Goal: Task Accomplishment & Management: Use online tool/utility

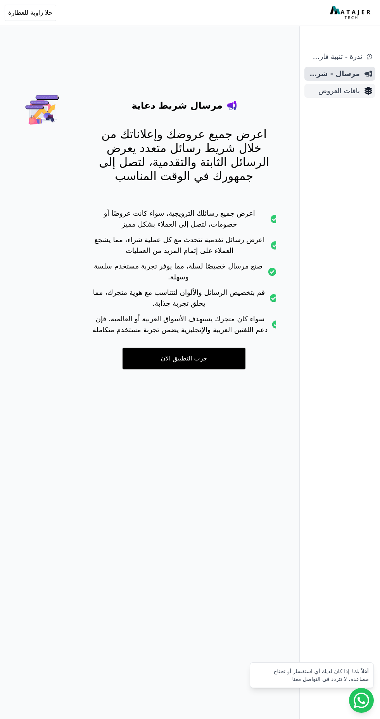
click at [358, 92] on span "باقات العروض" at bounding box center [334, 90] width 52 height 11
